Goal: Transaction & Acquisition: Obtain resource

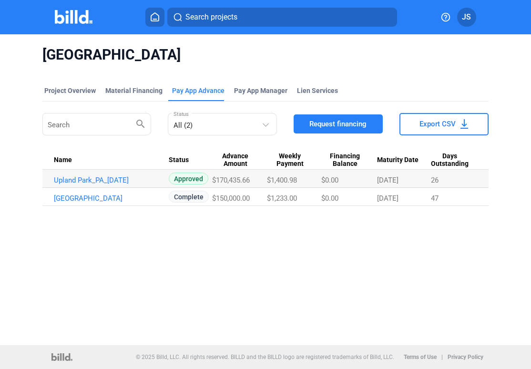
click at [64, 23] on img at bounding box center [74, 17] width 38 height 14
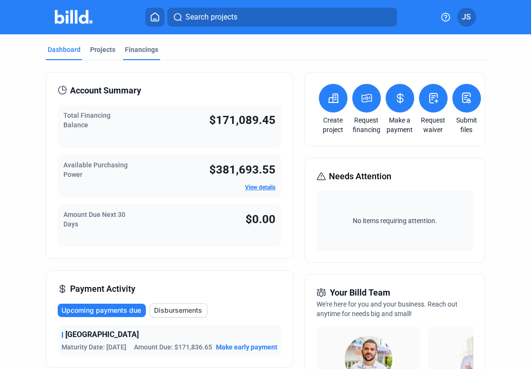
click at [134, 53] on div "Financings" at bounding box center [141, 50] width 33 height 10
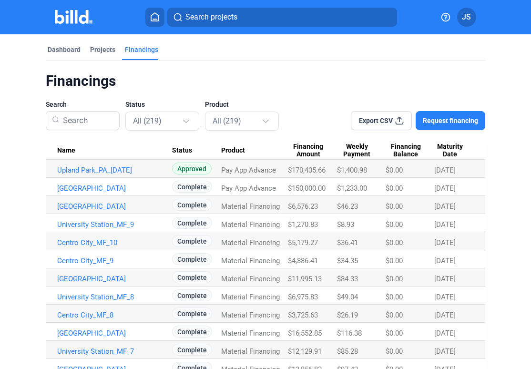
click at [440, 120] on span "Request financing" at bounding box center [449, 121] width 55 height 10
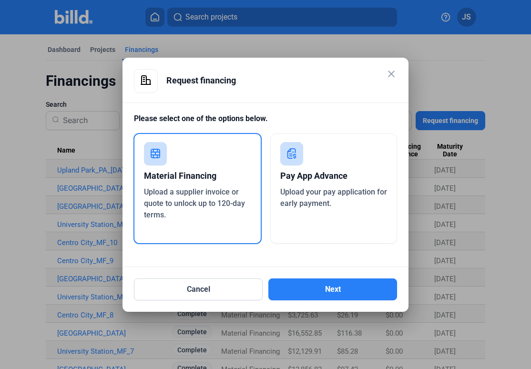
click at [351, 203] on div "Upload your pay application for early payment." at bounding box center [333, 197] width 107 height 23
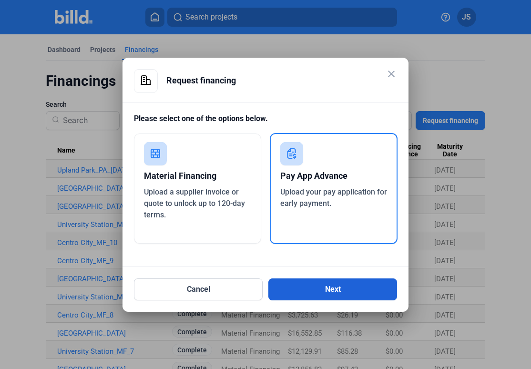
click at [327, 288] on button "Next" at bounding box center [332, 289] width 129 height 22
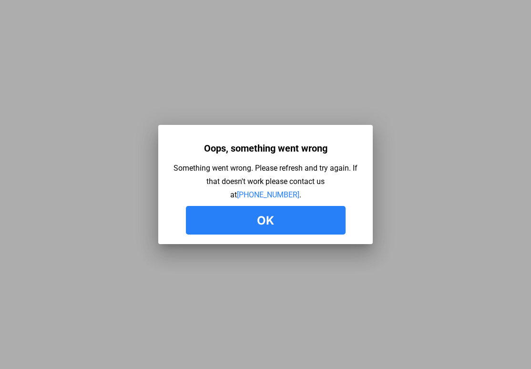
click at [305, 208] on button "Ok" at bounding box center [266, 220] width 160 height 29
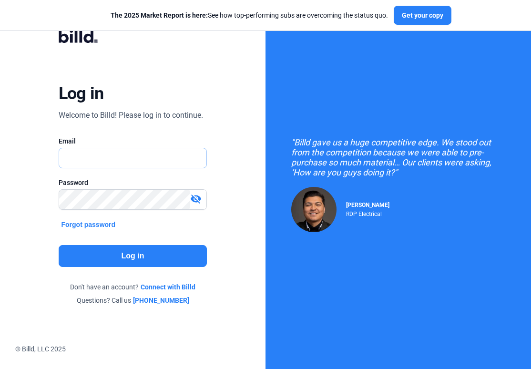
click at [122, 167] on input "text" at bounding box center [128, 158] width 138 height 20
type input "[EMAIL_ADDRESS][DOMAIN_NAME]"
click at [82, 165] on input "text" at bounding box center [128, 158] width 138 height 20
type input "[EMAIL_ADDRESS][DOMAIN_NAME]"
